Goal: Navigation & Orientation: Find specific page/section

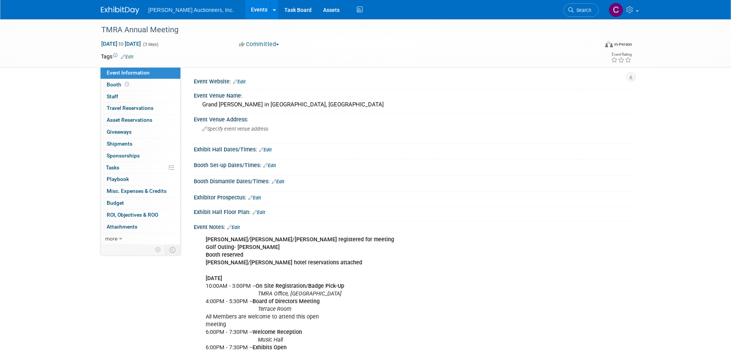
drag, startPoint x: 0, startPoint y: 0, endPoint x: 111, endPoint y: 10, distance: 111.7
click at [111, 10] on img at bounding box center [120, 11] width 38 height 8
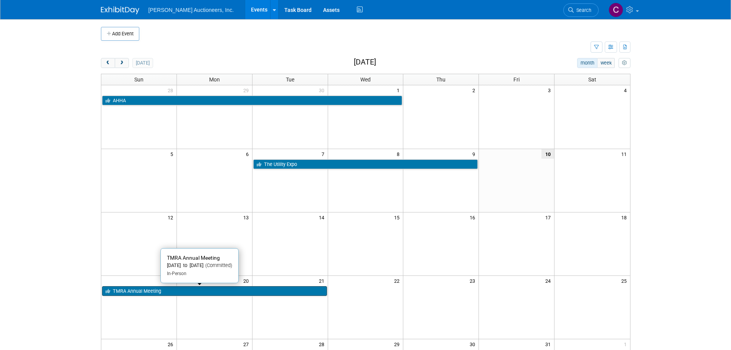
click at [169, 294] on link "TMRA Annual Meeting" at bounding box center [214, 291] width 225 height 10
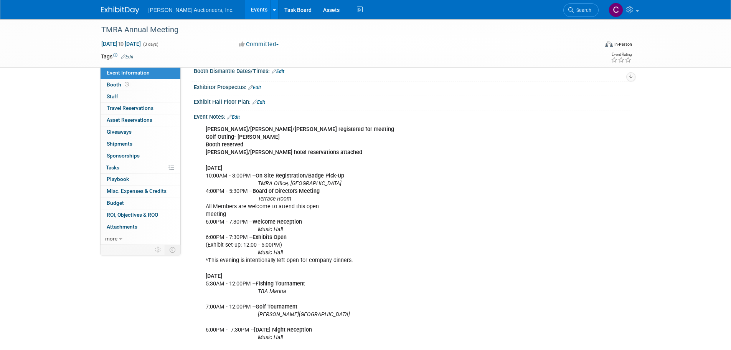
scroll to position [77, 0]
